Goal: Task Accomplishment & Management: Use online tool/utility

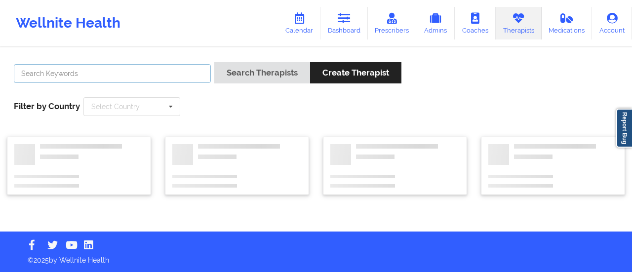
click at [169, 67] on input "text" at bounding box center [112, 73] width 197 height 19
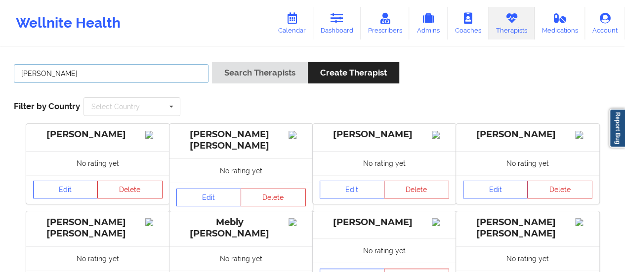
type input "[PERSON_NAME]"
click at [212, 62] on button "Search Therapists" at bounding box center [260, 72] width 96 height 21
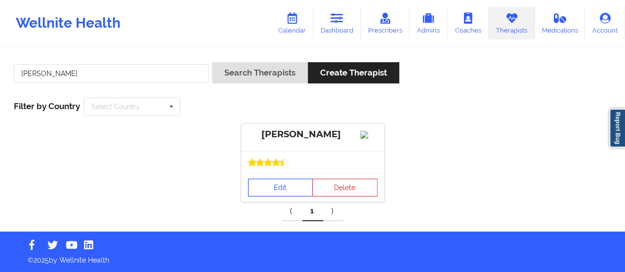
click at [294, 194] on link "Edit" at bounding box center [280, 188] width 65 height 18
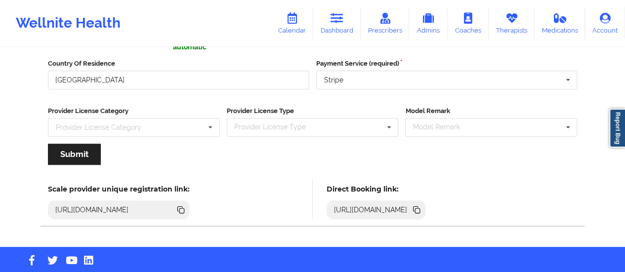
scroll to position [177, 0]
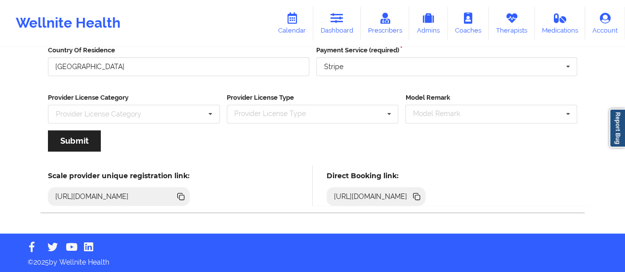
click at [418, 195] on icon at bounding box center [415, 195] width 5 height 5
click at [331, 19] on link "Dashboard" at bounding box center [336, 23] width 47 height 33
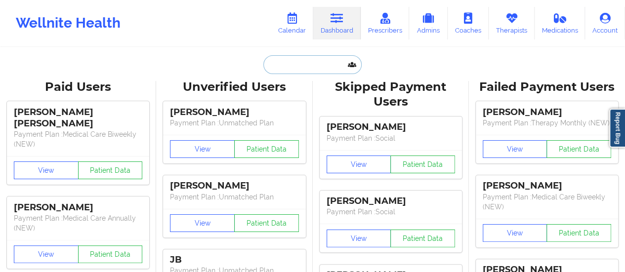
click at [303, 57] on input "text" at bounding box center [312, 64] width 98 height 19
paste input "[EMAIL_ADDRESS][DOMAIN_NAME]"
type input "[EMAIL_ADDRESS][DOMAIN_NAME]"
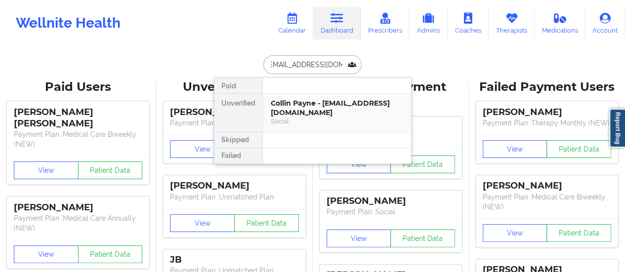
click at [306, 106] on div "Collin Payne - [EMAIL_ADDRESS][DOMAIN_NAME]" at bounding box center [337, 108] width 132 height 18
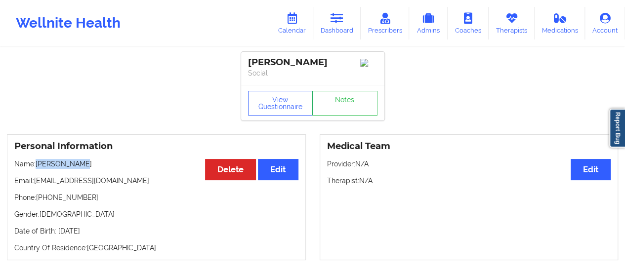
drag, startPoint x: 38, startPoint y: 164, endPoint x: 121, endPoint y: 166, distance: 83.0
click at [121, 166] on p "Name: [PERSON_NAME]" at bounding box center [156, 164] width 284 height 10
copy p "[PERSON_NAME]"
click at [330, 34] on link "Dashboard" at bounding box center [336, 23] width 47 height 33
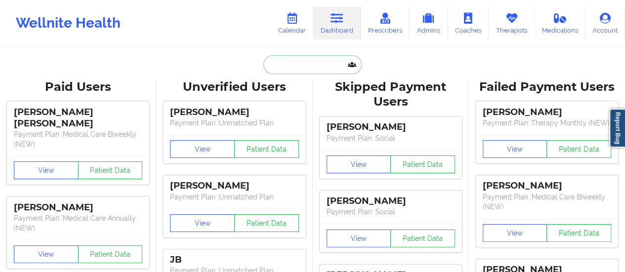
click at [318, 62] on input "text" at bounding box center [312, 64] width 98 height 19
paste input "[EMAIL_ADDRESS][DOMAIN_NAME]"
type input "[EMAIL_ADDRESS][DOMAIN_NAME]"
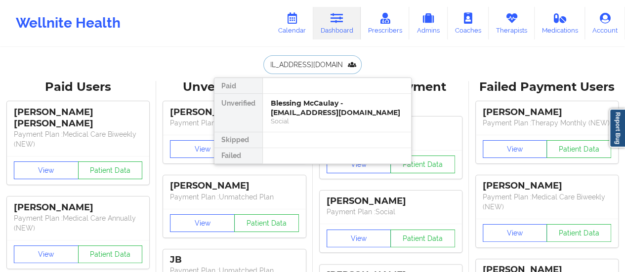
click at [301, 104] on div "Blessing McCaulay - [EMAIL_ADDRESS][DOMAIN_NAME]" at bounding box center [337, 108] width 132 height 18
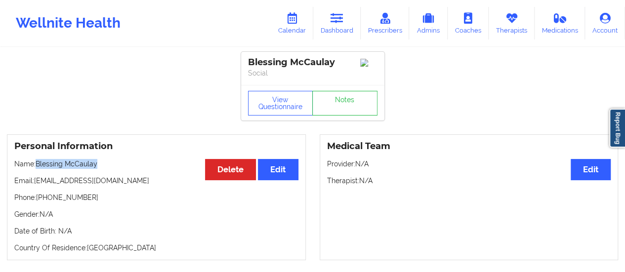
drag, startPoint x: 37, startPoint y: 168, endPoint x: 119, endPoint y: 160, distance: 81.9
click at [119, 160] on div "Personal Information Edit Delete Name: Blessing McCaulay Email: [EMAIL_ADDRESS]…" at bounding box center [156, 197] width 299 height 126
copy p "Blessing McCaulay"
drag, startPoint x: 137, startPoint y: 184, endPoint x: 35, endPoint y: 184, distance: 102.3
click at [35, 184] on p "Email: [EMAIL_ADDRESS][DOMAIN_NAME]" at bounding box center [156, 181] width 284 height 10
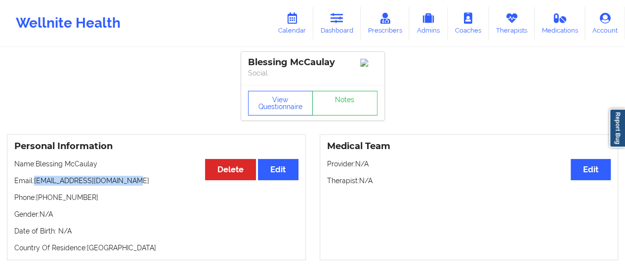
copy p "[EMAIL_ADDRESS][DOMAIN_NAME]"
drag, startPoint x: 38, startPoint y: 165, endPoint x: 111, endPoint y: 163, distance: 73.7
click at [111, 163] on p "Name: Blessing McCaulay" at bounding box center [156, 164] width 284 height 10
copy p "Blessing McCaulay"
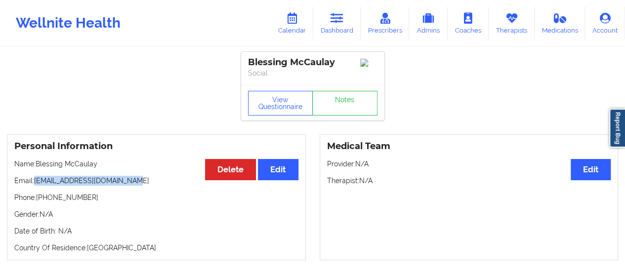
drag, startPoint x: 130, startPoint y: 180, endPoint x: 35, endPoint y: 183, distance: 95.4
click at [35, 183] on p "Email: [EMAIL_ADDRESS][DOMAIN_NAME]" at bounding box center [156, 181] width 284 height 10
copy p "[EMAIL_ADDRESS][DOMAIN_NAME]"
click at [299, 33] on link "Calendar" at bounding box center [292, 23] width 42 height 33
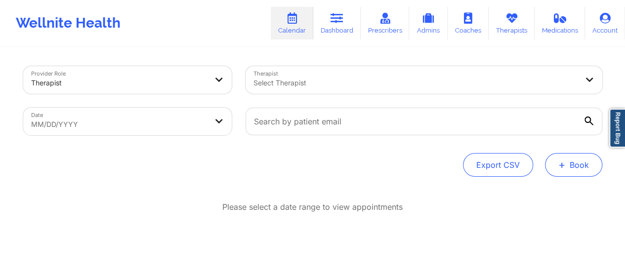
click at [573, 172] on button "+ Book" at bounding box center [573, 165] width 57 height 24
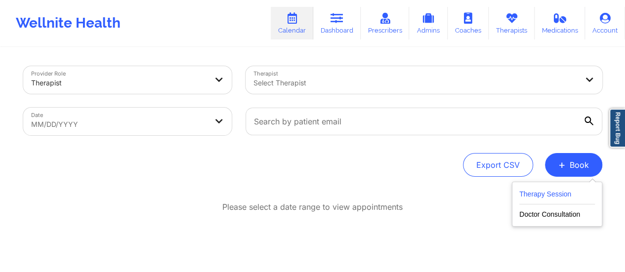
click at [531, 194] on button "Therapy Session" at bounding box center [557, 196] width 76 height 16
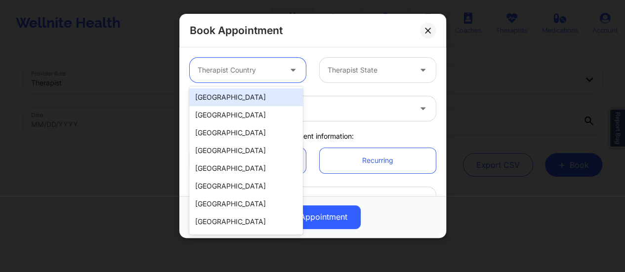
click at [289, 72] on icon at bounding box center [293, 68] width 10 height 8
click at [238, 94] on div "[GEOGRAPHIC_DATA]" at bounding box center [246, 97] width 114 height 18
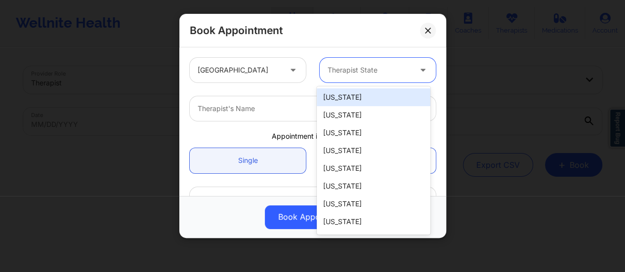
click at [343, 74] on div at bounding box center [369, 70] width 83 height 12
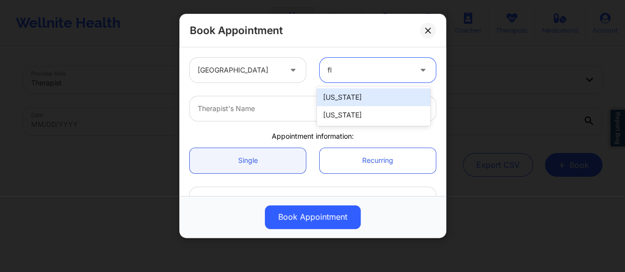
type input "flo"
click at [350, 94] on div "[US_STATE]" at bounding box center [374, 97] width 114 height 18
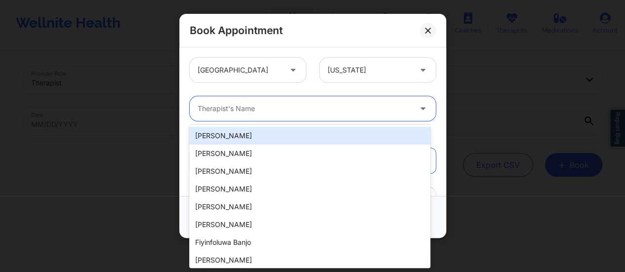
click at [276, 112] on div at bounding box center [304, 109] width 213 height 12
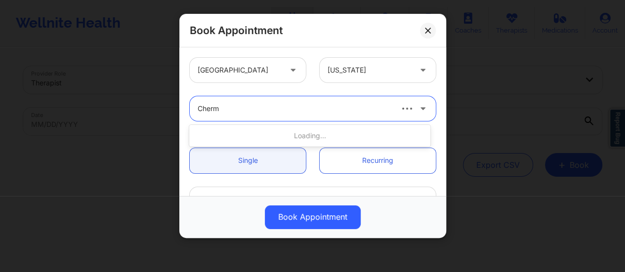
type input "Chermo"
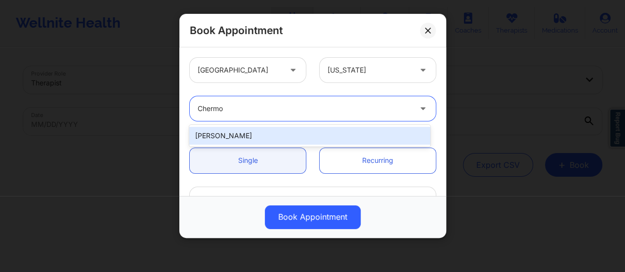
click at [293, 134] on div "[PERSON_NAME]" at bounding box center [309, 136] width 241 height 18
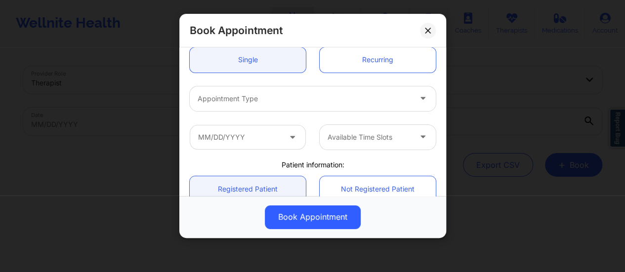
scroll to position [110, 0]
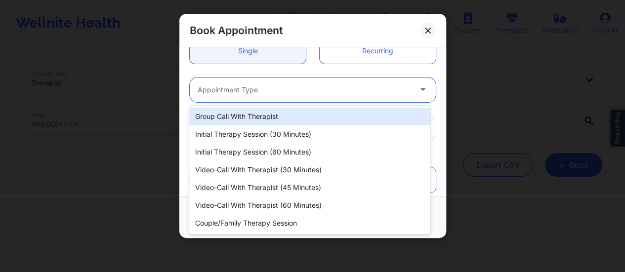
click at [297, 91] on div at bounding box center [304, 90] width 213 height 12
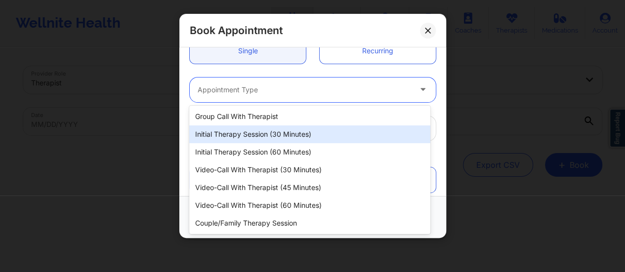
click at [271, 131] on div "Initial Therapy Session (30 minutes)" at bounding box center [309, 134] width 241 height 18
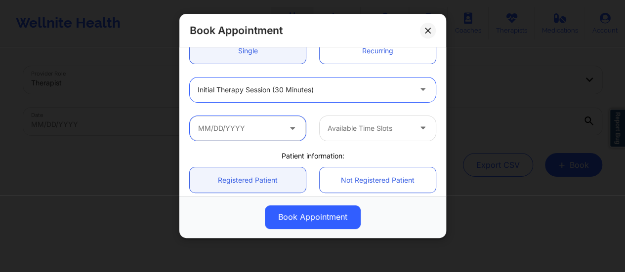
click at [298, 129] on input "text" at bounding box center [248, 128] width 116 height 25
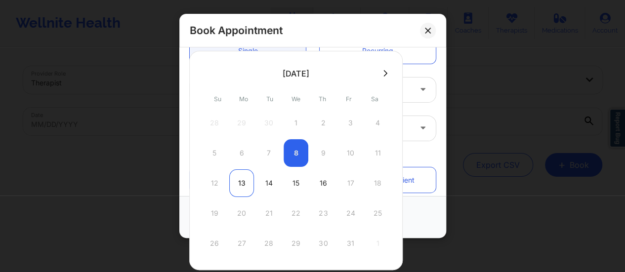
click at [242, 179] on div "13" at bounding box center [241, 183] width 25 height 28
type input "[DATE]"
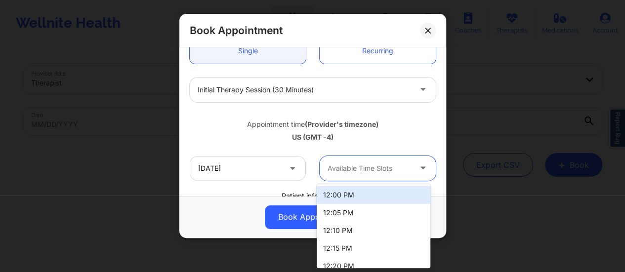
click at [377, 160] on div "Available Time Slots" at bounding box center [366, 168] width 92 height 25
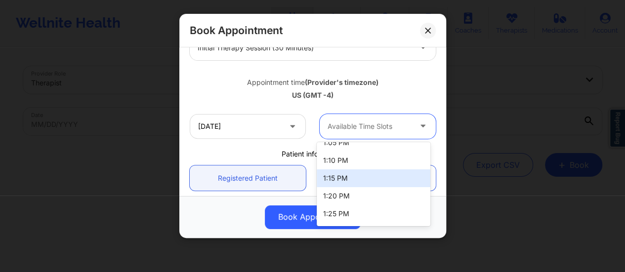
scroll to position [258, 0]
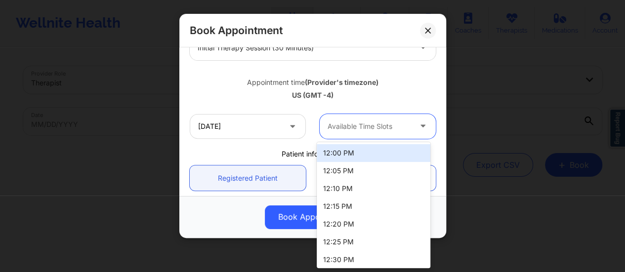
click at [354, 134] on div "Available Time Slots" at bounding box center [366, 126] width 92 height 25
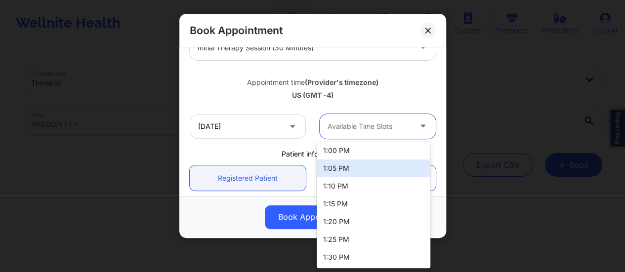
scroll to position [216, 0]
